Goal: Task Accomplishment & Management: Manage account settings

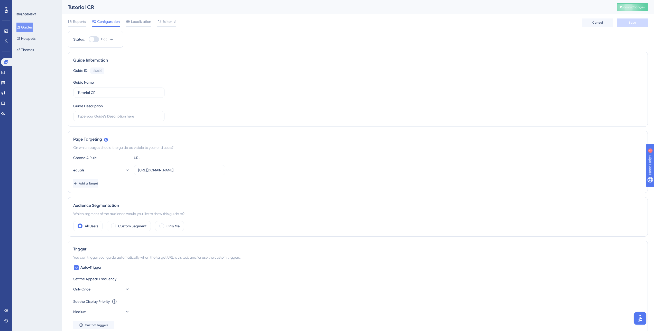
click at [29, 25] on button "Guides" at bounding box center [24, 27] width 16 height 9
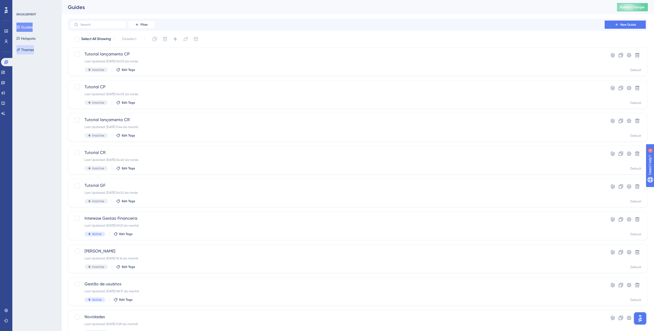
click at [32, 51] on button "Themes" at bounding box center [24, 49] width 17 height 9
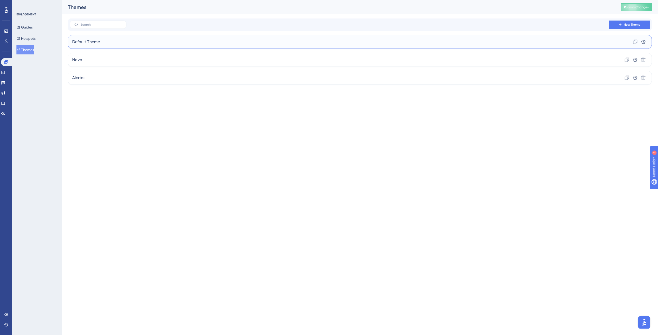
click at [118, 43] on div "Default Theme Clone Settings" at bounding box center [360, 42] width 584 height 14
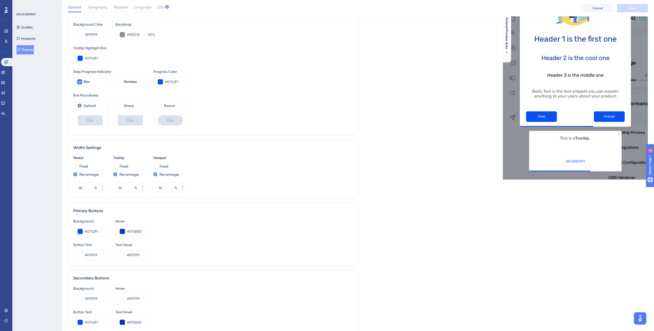
scroll to position [148, 0]
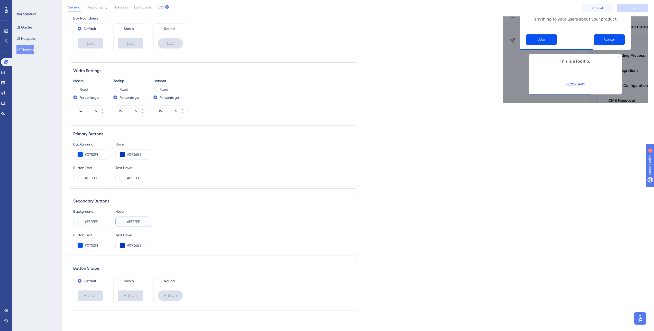
click at [132, 220] on input "#FFFFFF" at bounding box center [137, 222] width 20 height 6
paste input "8F8F8F"
type input "#8F8F8F"
click at [136, 246] on input "#0936BE" at bounding box center [137, 246] width 20 height 6
drag, startPoint x: 143, startPoint y: 246, endPoint x: 140, endPoint y: 246, distance: 2.6
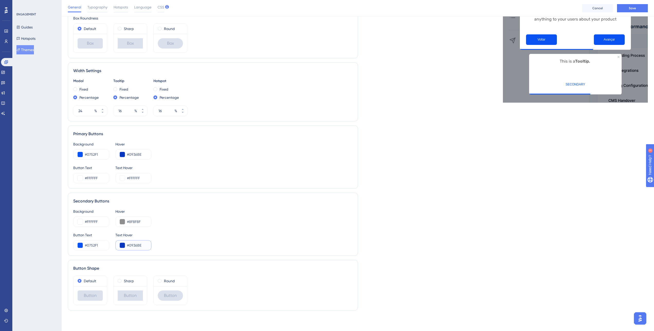
click at [140, 246] on input "#0936BE" at bounding box center [137, 246] width 20 height 6
click at [131, 245] on input "#0936BE" at bounding box center [137, 246] width 20 height 6
drag, startPoint x: 131, startPoint y: 245, endPoint x: 138, endPoint y: 246, distance: 7.2
click at [138, 246] on input "#0936BE" at bounding box center [137, 246] width 20 height 6
drag, startPoint x: 99, startPoint y: 245, endPoint x: 86, endPoint y: 245, distance: 12.9
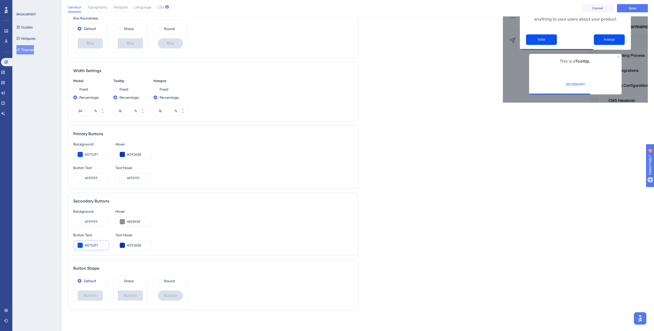
click at [86, 245] on input "#0752F1" at bounding box center [95, 246] width 20 height 6
paste input "8F8F8F"
type input "#8F8F8F"
click at [181, 244] on div "Button Text #8F8F8F Text Hover #0936BE" at bounding box center [212, 241] width 279 height 18
drag, startPoint x: 136, startPoint y: 246, endPoint x: 130, endPoint y: 246, distance: 6.7
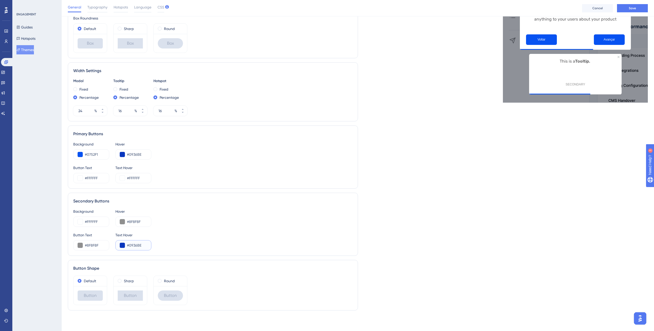
click at [130, 246] on input "#0936BE" at bounding box center [137, 246] width 20 height 6
paste input "8F8F8F"
type input "#8F8F8F"
click at [380, 194] on div "Live Preview Header 1 is the first one Header 2 is the cool one Header 3 is the…" at bounding box center [503, 100] width 290 height 430
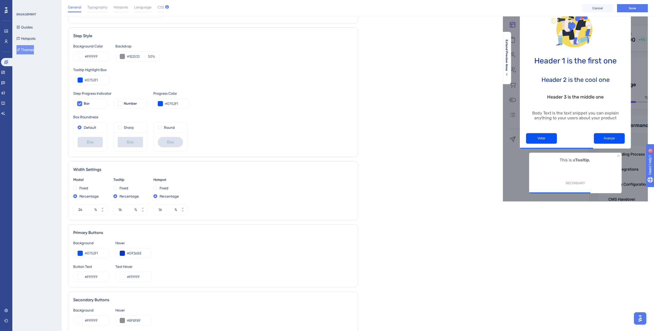
scroll to position [0, 0]
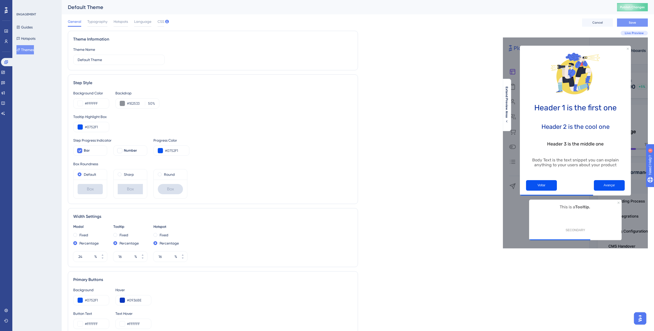
click at [632, 23] on span "Save" at bounding box center [632, 23] width 7 height 4
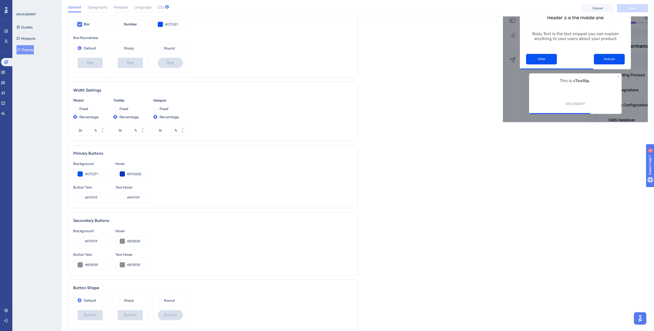
scroll to position [148, 0]
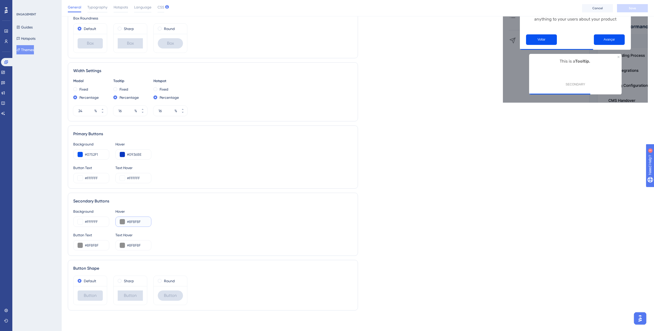
drag, startPoint x: 142, startPoint y: 222, endPoint x: 130, endPoint y: 222, distance: 12.1
click at [130, 222] on input "#8F8F8F" at bounding box center [137, 222] width 20 height 6
type input "#FFFFFF"
click at [196, 221] on div "Background #FFFFFF Hover #FFFFFF" at bounding box center [212, 218] width 279 height 18
click at [101, 246] on input "#8F8F8F" at bounding box center [95, 246] width 20 height 6
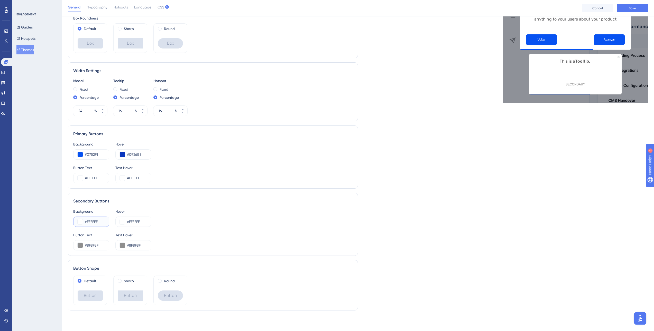
click at [93, 221] on input "#FFFFFF" at bounding box center [95, 222] width 20 height 6
paste input "DFE3F4"
type input "#DFE3F4"
click at [95, 248] on input "#8F8F8F" at bounding box center [95, 246] width 20 height 6
click at [131, 248] on input "#8F8F8F" at bounding box center [137, 246] width 20 height 6
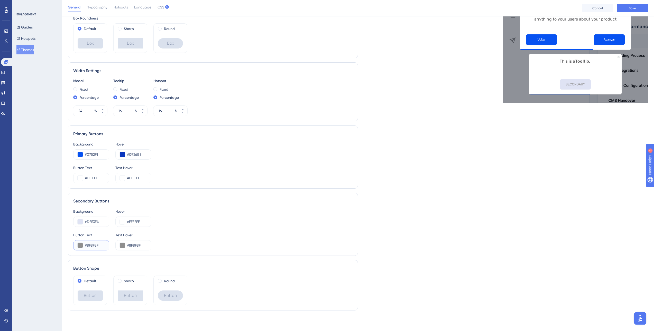
click at [95, 245] on input "#8F8F8F" at bounding box center [95, 246] width 20 height 6
paste input "0936BE"
type input "#0936BE"
drag, startPoint x: 139, startPoint y: 247, endPoint x: 129, endPoint y: 248, distance: 10.0
click at [129, 248] on input "#8F8F8F" at bounding box center [137, 246] width 20 height 6
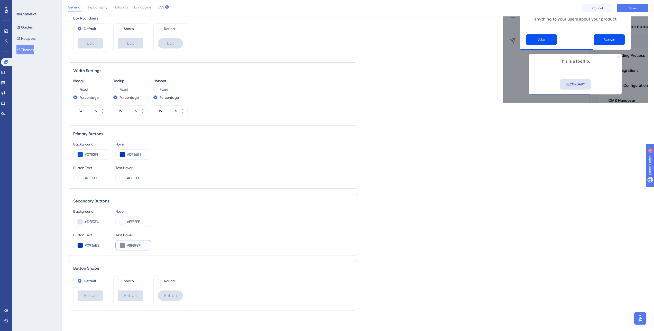
paste input "0936BE"
type input "#0936BE"
drag, startPoint x: 140, startPoint y: 221, endPoint x: 127, endPoint y: 223, distance: 13.2
click at [127, 223] on input "#FFFFFF" at bounding box center [137, 222] width 20 height 6
drag, startPoint x: 101, startPoint y: 221, endPoint x: 87, endPoint y: 223, distance: 14.0
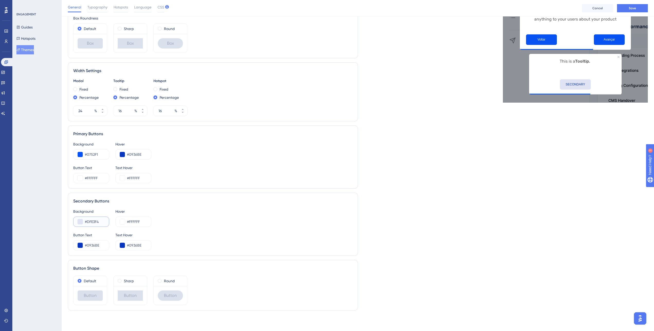
click at [87, 223] on input "#DFE3F4" at bounding box center [95, 222] width 20 height 6
drag, startPoint x: 141, startPoint y: 221, endPoint x: 129, endPoint y: 222, distance: 12.4
click at [129, 222] on input "#FFFFFF" at bounding box center [137, 222] width 20 height 6
paste input "DFE3F4"
type input "#DFE3F4"
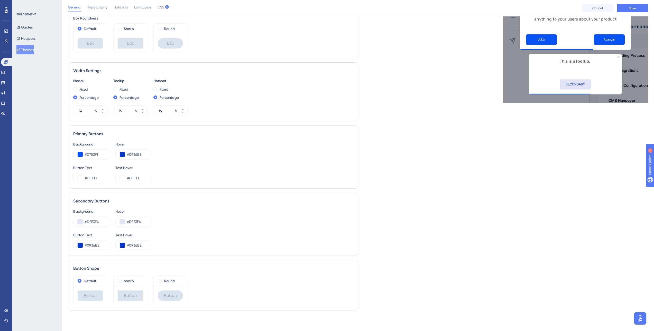
click at [417, 218] on div "Live Preview Header 1 is the first one Header 2 is the cool one Header 3 is the…" at bounding box center [503, 100] width 290 height 430
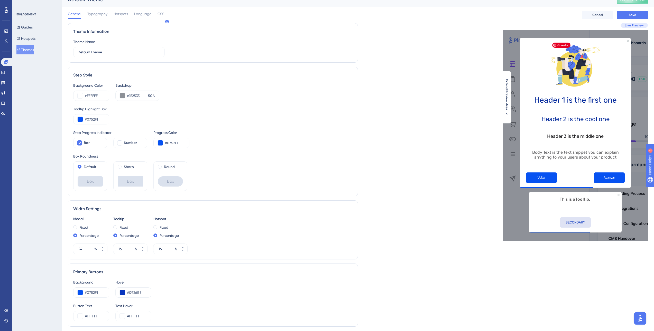
scroll to position [0, 0]
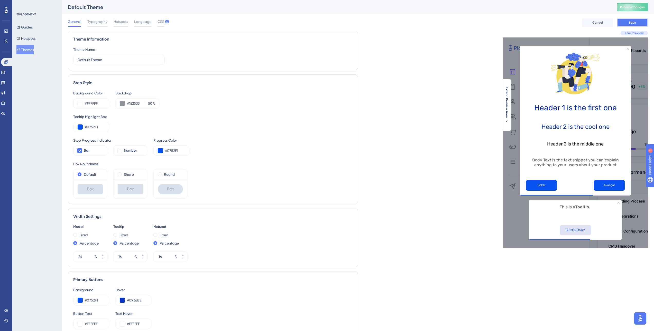
click at [630, 24] on span "Save" at bounding box center [632, 23] width 7 height 4
